Goal: Contribute content

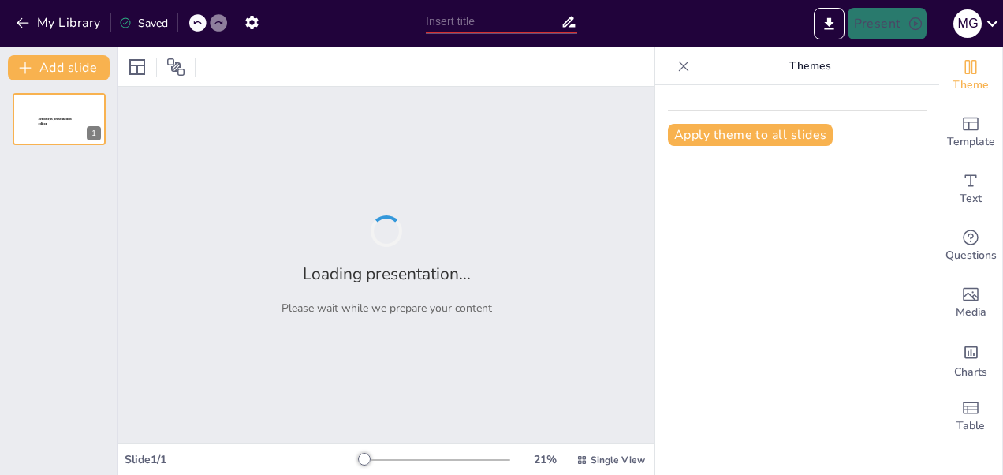
type input "La Luna en la Cosmogonía Rapa Nui: Un Vínculo Cultural"
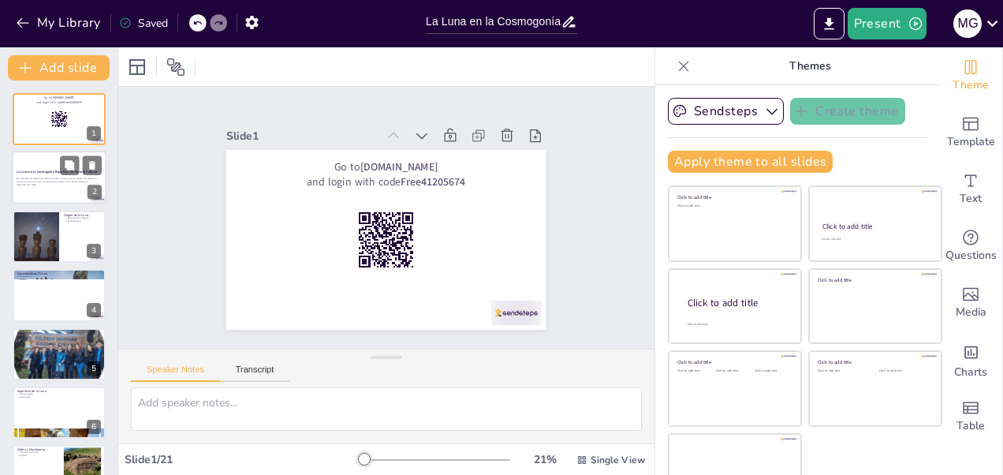
click at [46, 185] on p "Generated with [URL]" at bounding box center [59, 185] width 85 height 3
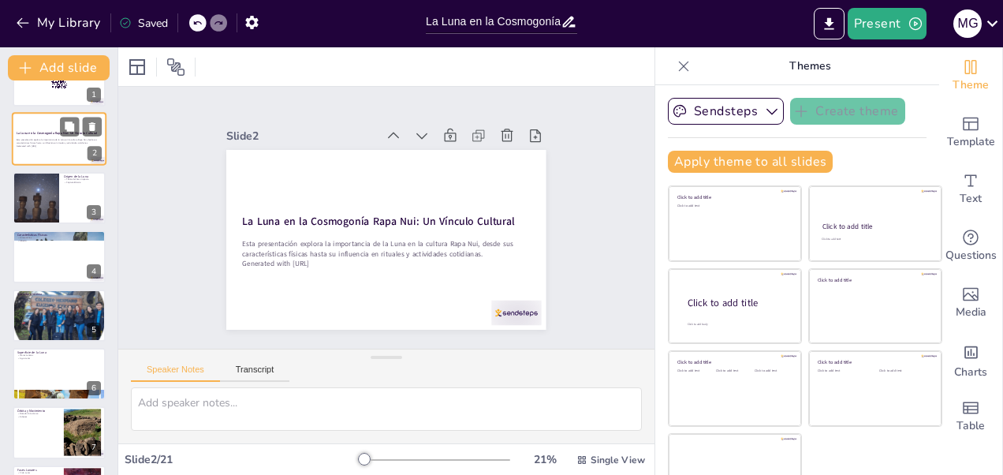
scroll to position [38, 0]
click at [46, 184] on div at bounding box center [36, 198] width 47 height 69
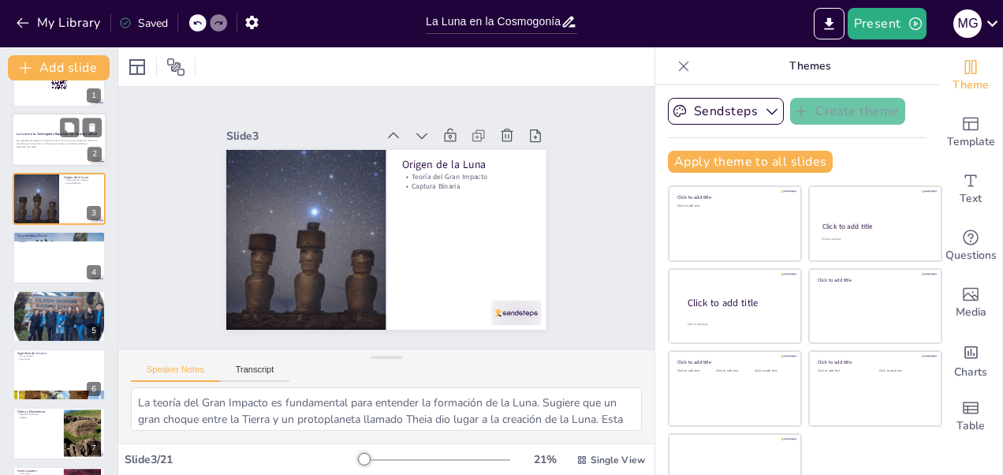
scroll to position [43, 0]
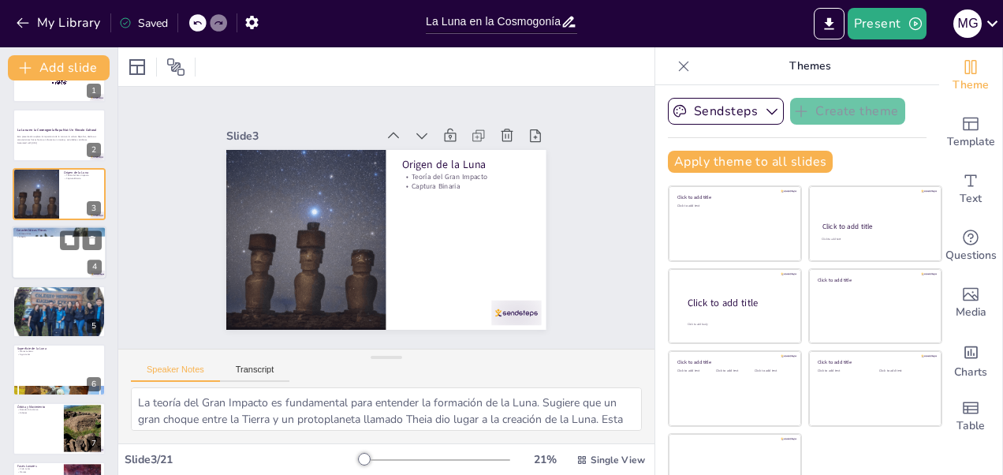
click at [44, 243] on div at bounding box center [59, 253] width 95 height 54
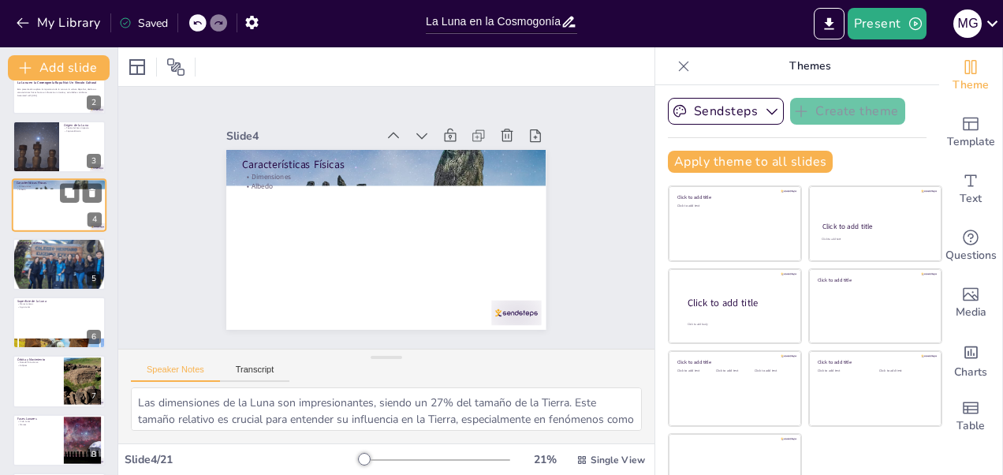
click at [44, 243] on p "Estructura Interna" at bounding box center [59, 242] width 84 height 5
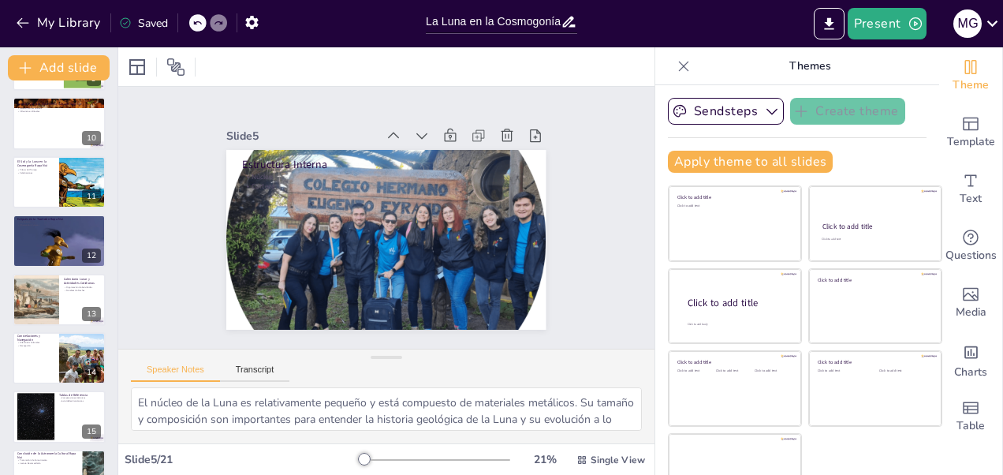
click at [44, 243] on div at bounding box center [59, 241] width 93 height 52
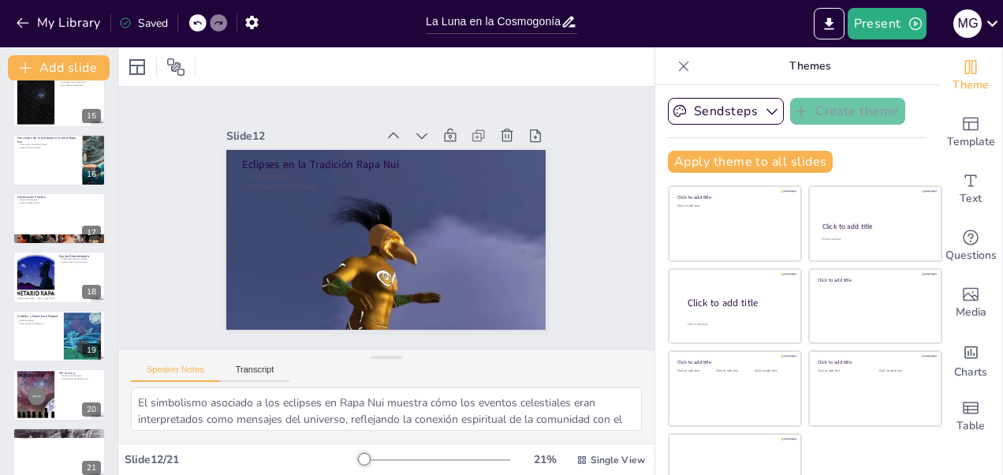
scroll to position [857, 0]
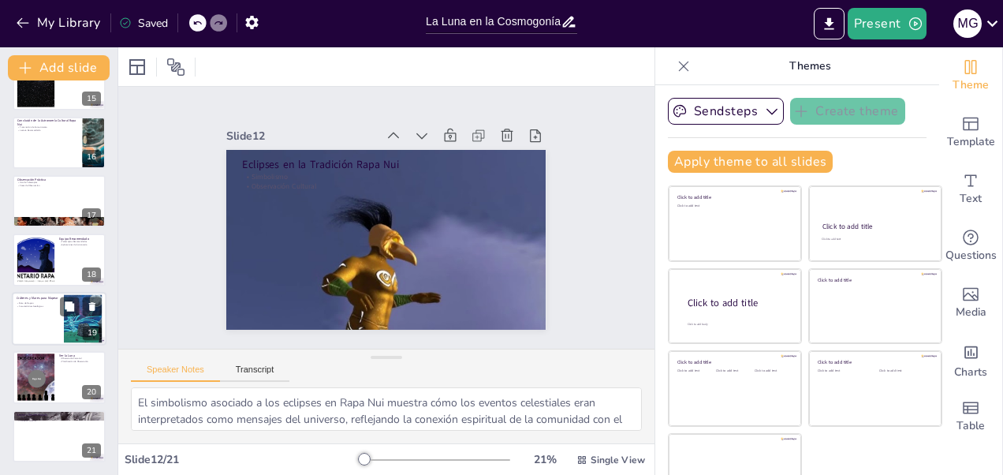
click at [52, 327] on div at bounding box center [59, 319] width 95 height 54
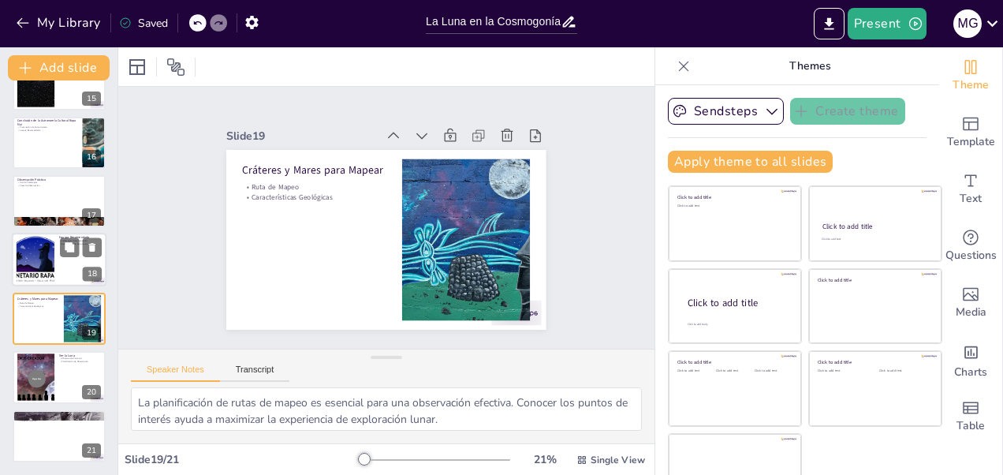
click at [50, 266] on div at bounding box center [35, 260] width 72 height 48
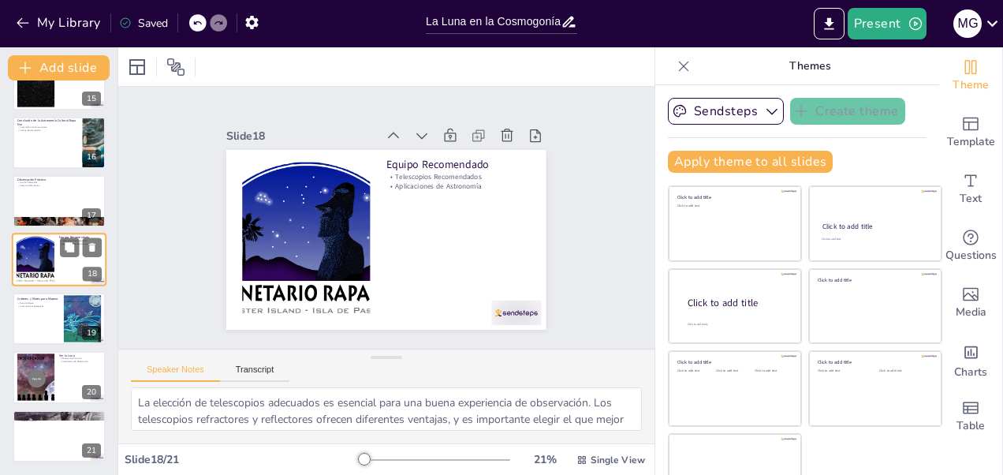
scroll to position [31, 0]
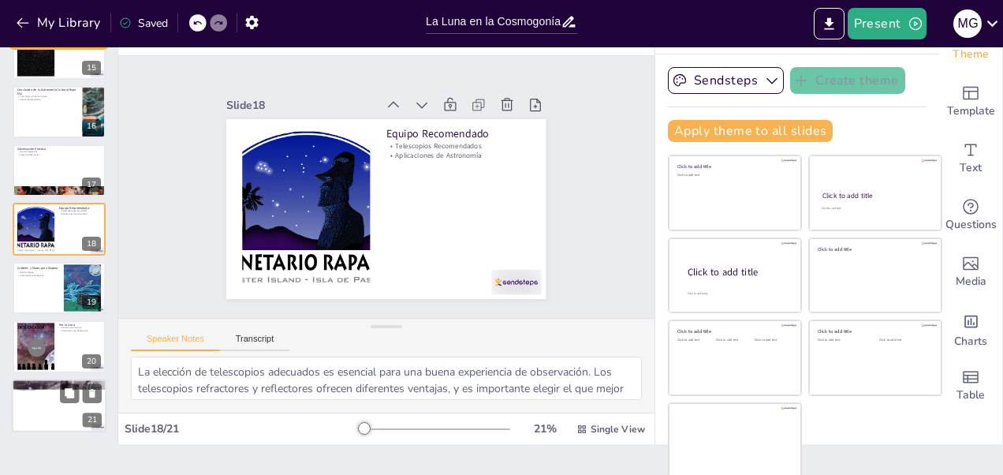
click at [58, 398] on div at bounding box center [59, 406] width 95 height 54
type textarea "Los mitos lunares son una parte fundamental de la cultura [PERSON_NAME] Nui. Ex…"
